Goal: Task Accomplishment & Management: Use online tool/utility

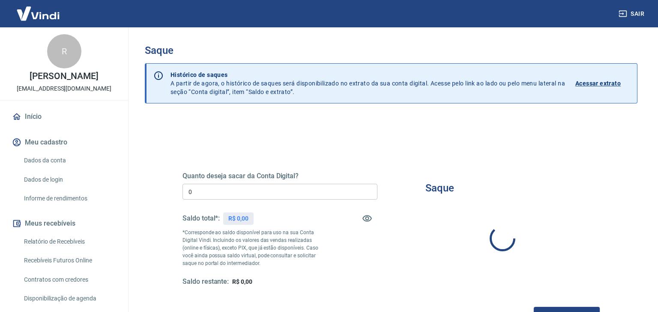
type input "R$ 0,00"
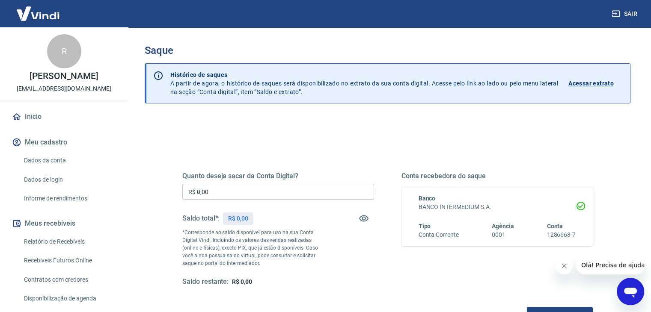
click at [283, 187] on input "R$ 0,00" at bounding box center [278, 192] width 192 height 16
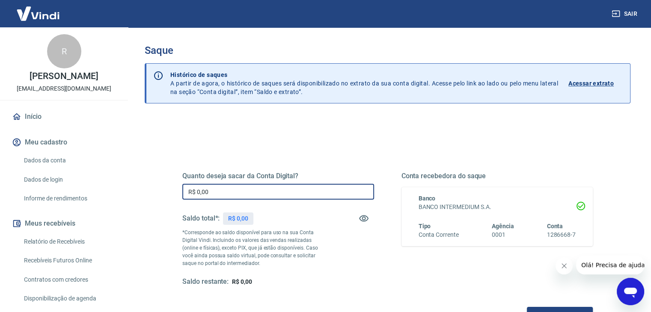
click at [283, 187] on input "R$ 0,00" at bounding box center [278, 192] width 192 height 16
click at [283, 173] on h5 "Quanto deseja sacar da Conta Digital?" at bounding box center [278, 176] width 192 height 9
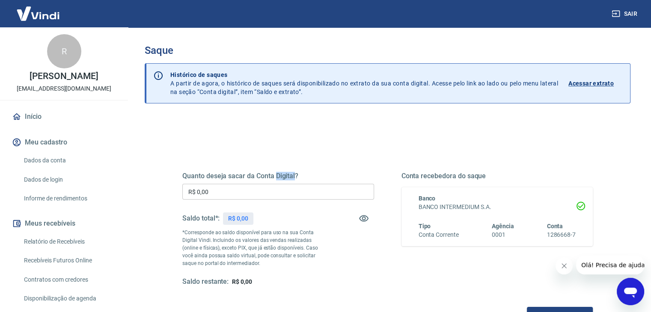
click at [281, 173] on h5 "Quanto deseja sacar da Conta Digital?" at bounding box center [278, 176] width 192 height 9
click at [264, 170] on div "Quanto deseja sacar da Conta Digital? R$ 0,00 ​ Saldo total*: R$ 0,00 *Correspo…" at bounding box center [387, 238] width 411 height 172
drag, startPoint x: 264, startPoint y: 170, endPoint x: 258, endPoint y: 170, distance: 5.6
click at [258, 170] on div "Quanto deseja sacar da Conta Digital? R$ 0,00 ​ Saldo total*: R$ 0,00 *Correspo…" at bounding box center [387, 238] width 411 height 172
